Goal: Transaction & Acquisition: Purchase product/service

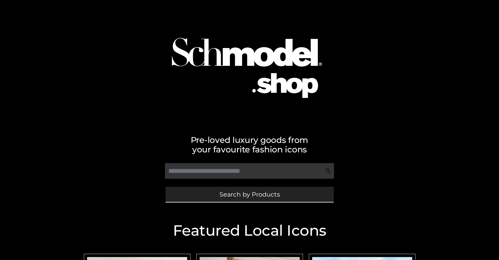
click at [249, 194] on span "Search by Products" at bounding box center [249, 194] width 60 height 6
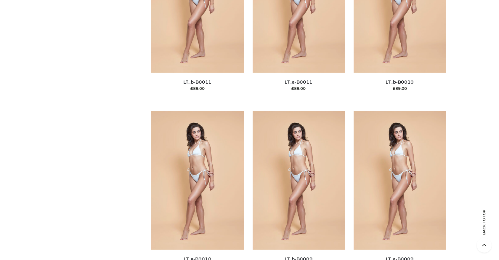
scroll to position [51, 0]
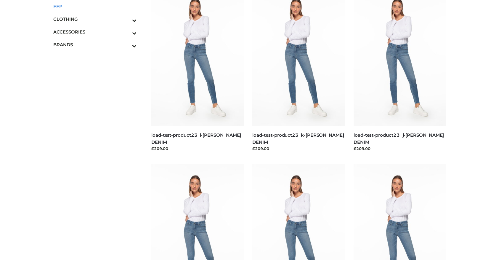
click at [95, 6] on span "FFP" at bounding box center [94, 6] width 83 height 7
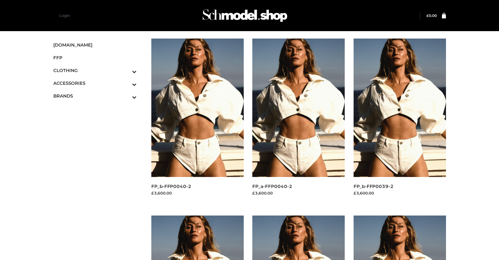
scroll to position [297, 0]
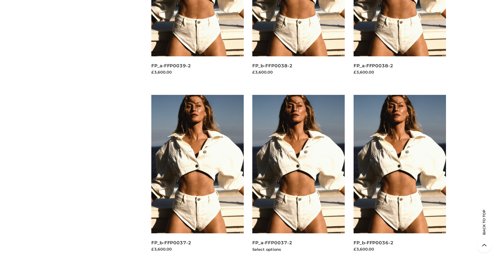
click at [298, 177] on img at bounding box center [298, 164] width 92 height 138
click at [197, 177] on img at bounding box center [197, 164] width 92 height 138
click at [399, 177] on img at bounding box center [399, 164] width 92 height 138
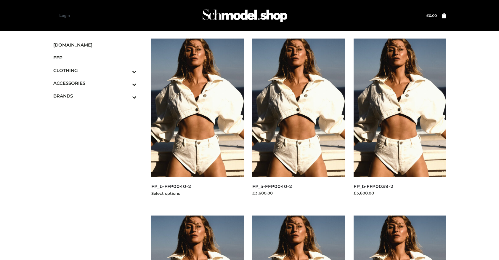
click at [197, 121] on img at bounding box center [197, 107] width 92 height 138
click at [126, 83] on icon "Toggle Submenu" at bounding box center [103, 84] width 66 height 7
click at [98, 96] on span "BAGS" at bounding box center [98, 95] width 78 height 7
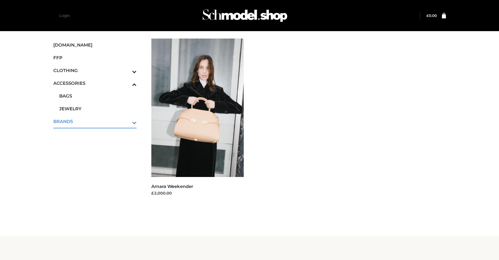
click at [126, 121] on icon "Toggle Submenu" at bounding box center [103, 122] width 66 height 7
click at [98, 108] on span "OPP SWIMWEAR" at bounding box center [98, 108] width 78 height 7
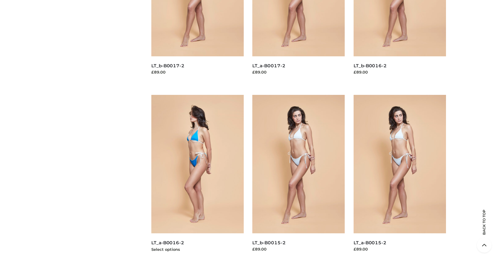
click at [197, 177] on img at bounding box center [197, 164] width 92 height 138
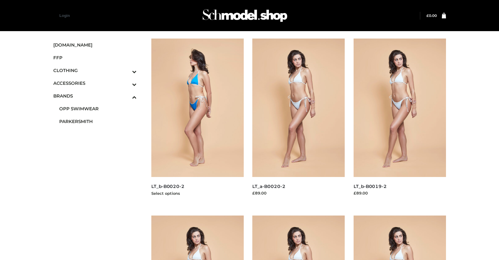
click at [197, 121] on img at bounding box center [197, 107] width 92 height 138
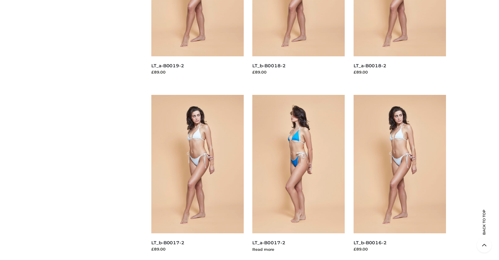
click at [298, 177] on img at bounding box center [298, 164] width 92 height 138
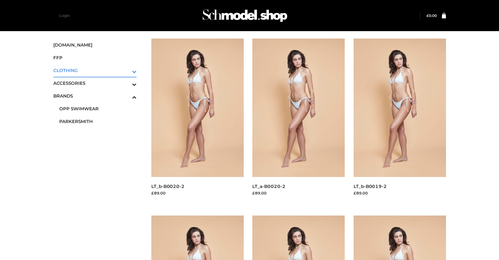
click at [126, 70] on icon "Toggle Submenu" at bounding box center [103, 71] width 66 height 7
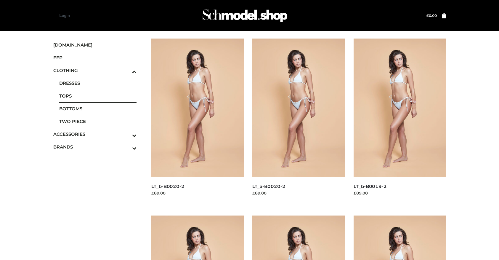
click at [98, 96] on span "TOPS" at bounding box center [98, 95] width 78 height 7
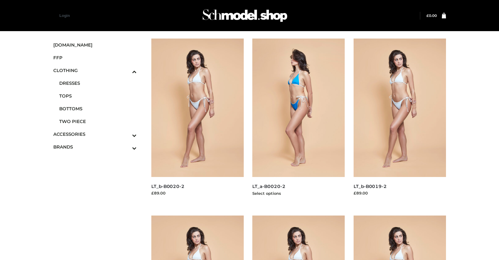
click at [298, 121] on img at bounding box center [298, 107] width 92 height 138
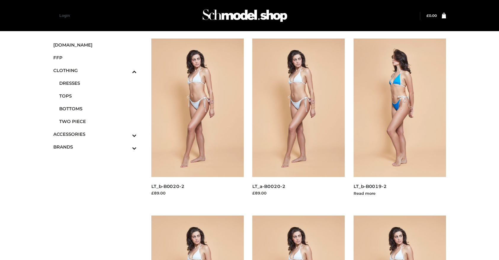
click at [399, 121] on img at bounding box center [399, 107] width 92 height 138
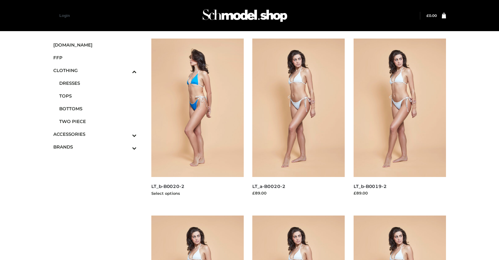
click at [197, 121] on img at bounding box center [197, 107] width 92 height 138
